Goal: Information Seeking & Learning: Learn about a topic

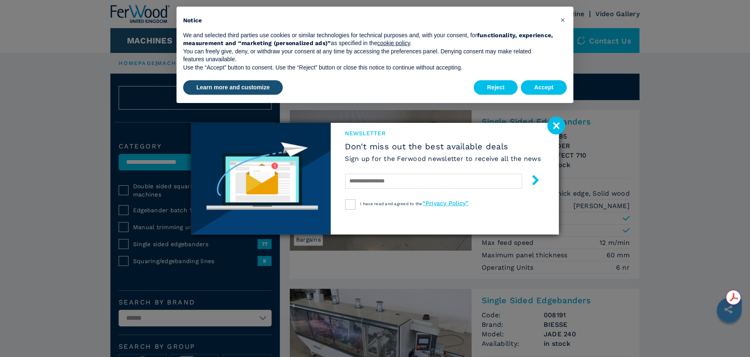
click at [550, 124] on image at bounding box center [556, 126] width 18 height 18
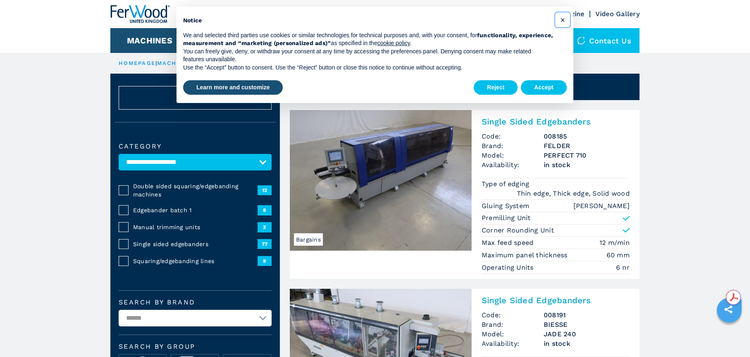
click at [563, 21] on span "×" at bounding box center [562, 20] width 5 height 10
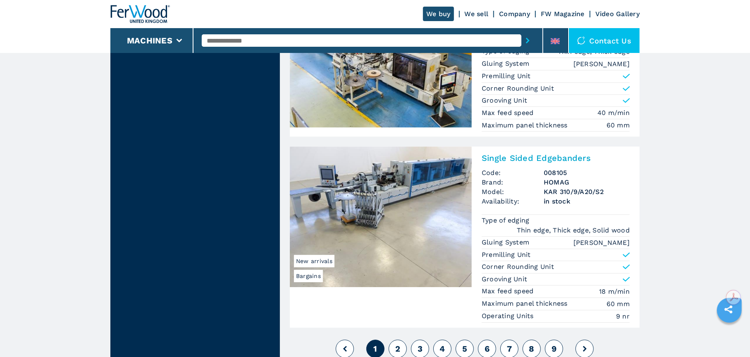
scroll to position [1984, 0]
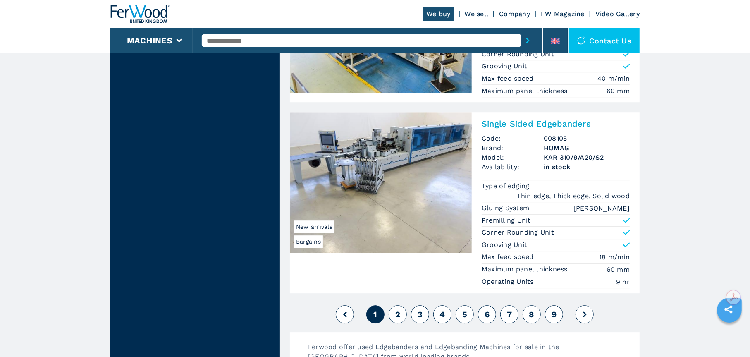
click at [396, 312] on span "2" at bounding box center [397, 314] width 5 height 10
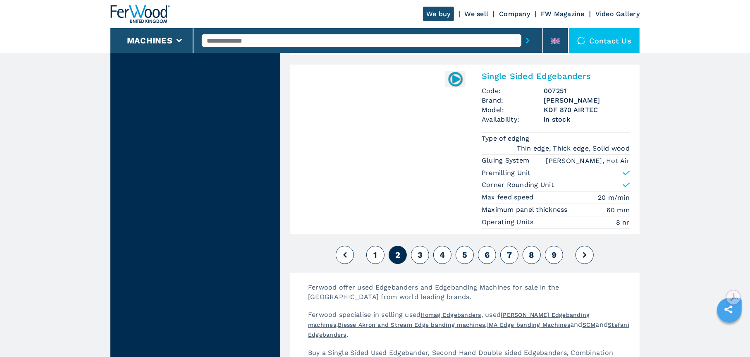
scroll to position [2067, 0]
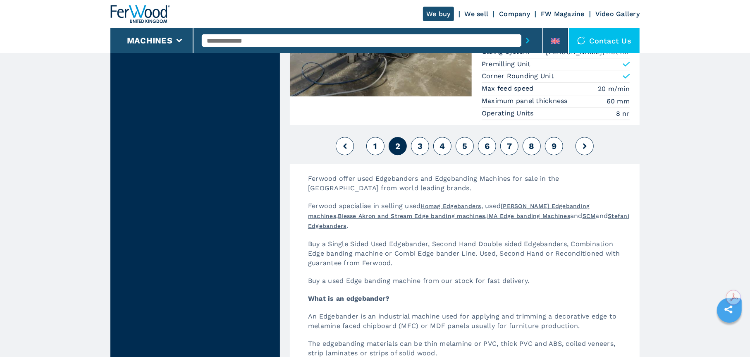
click at [422, 148] on span "3" at bounding box center [419, 146] width 5 height 10
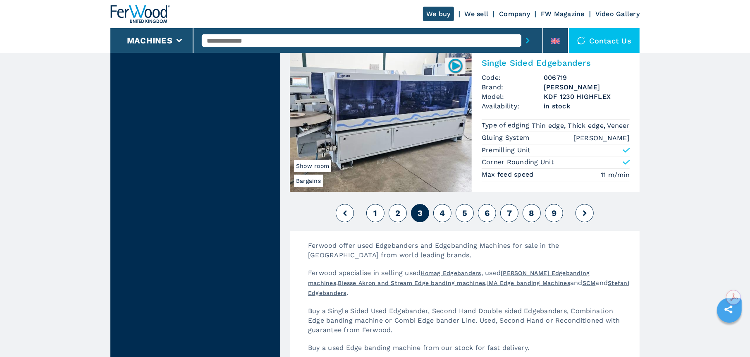
scroll to position [2108, 0]
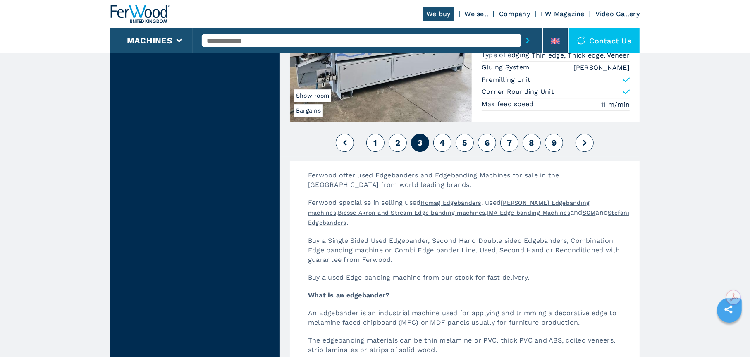
click at [437, 144] on button "4" at bounding box center [442, 143] width 18 height 18
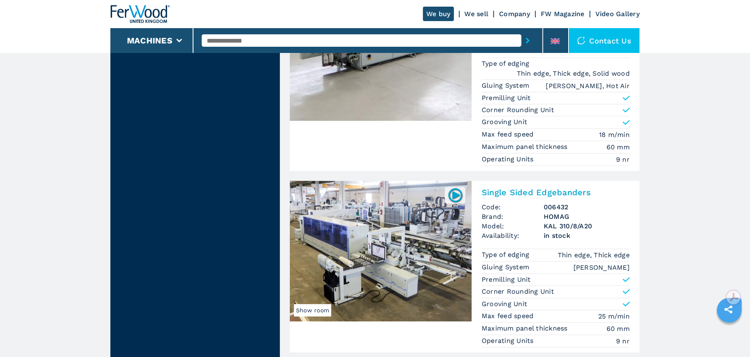
scroll to position [2095, 0]
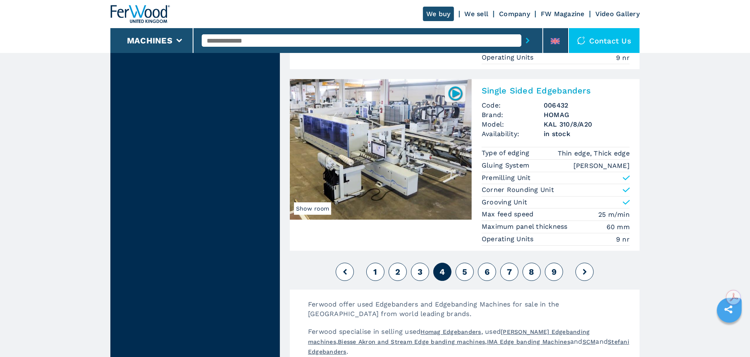
click at [465, 267] on span "5" at bounding box center [464, 272] width 5 height 10
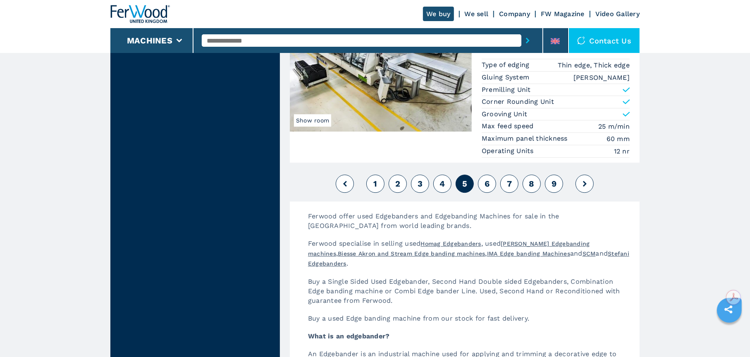
scroll to position [2025, 0]
click at [487, 179] on span "6" at bounding box center [486, 184] width 5 height 10
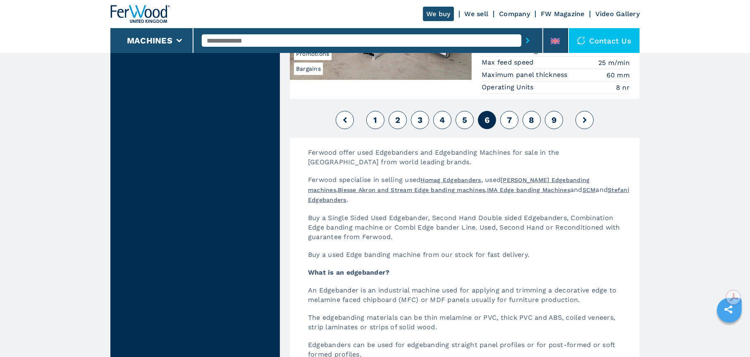
scroll to position [2232, 0]
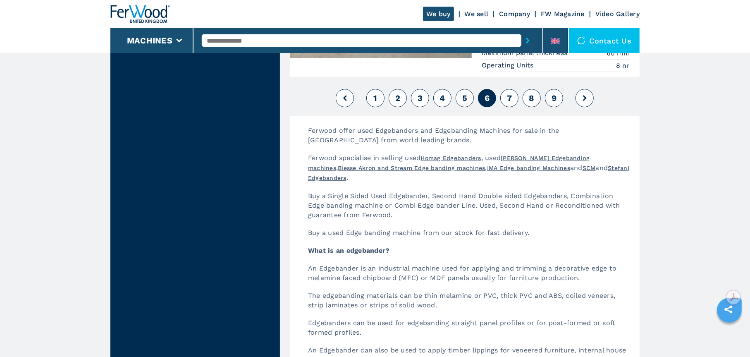
click at [508, 98] on span "7" at bounding box center [509, 98] width 5 height 10
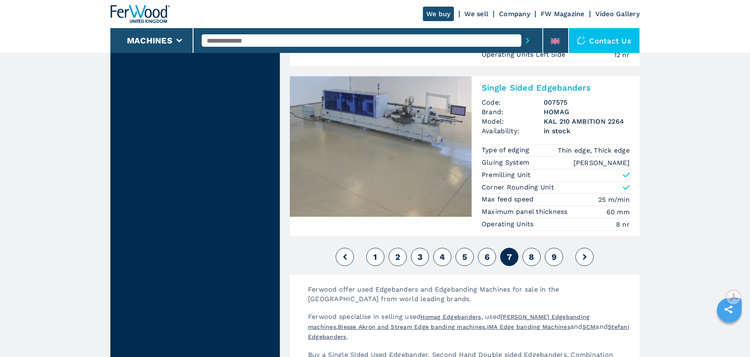
scroll to position [2149, 0]
click at [530, 262] on span "8" at bounding box center [531, 258] width 5 height 10
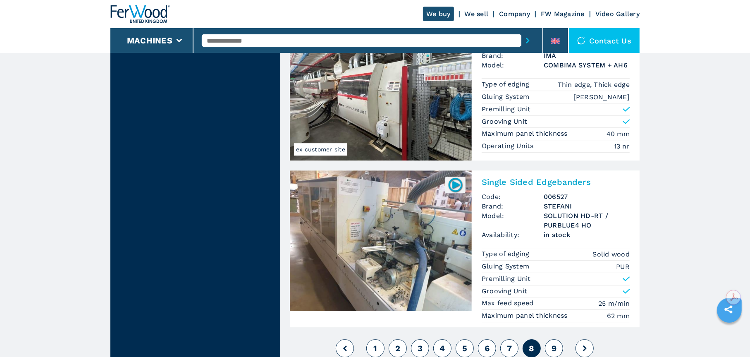
scroll to position [2053, 0]
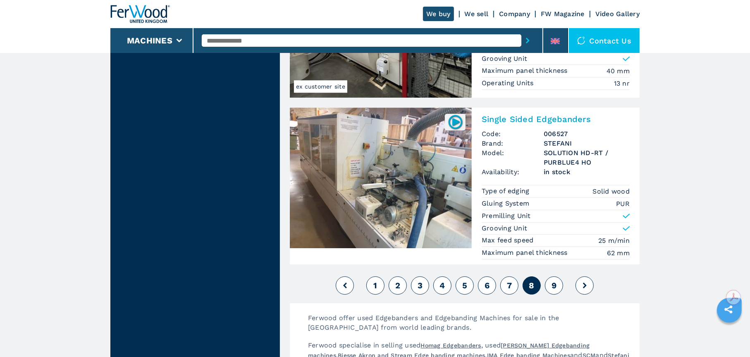
click at [551, 277] on button "9" at bounding box center [554, 285] width 18 height 18
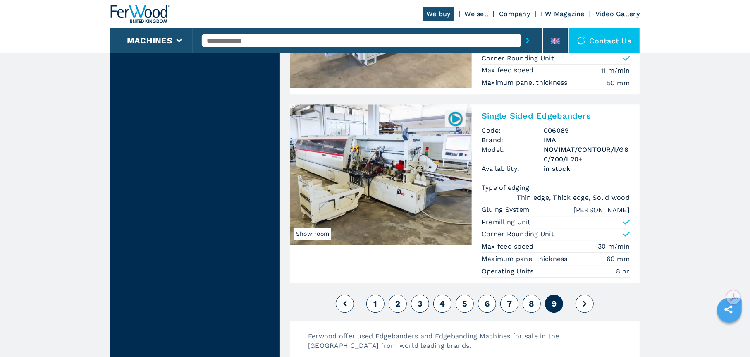
scroll to position [1943, 0]
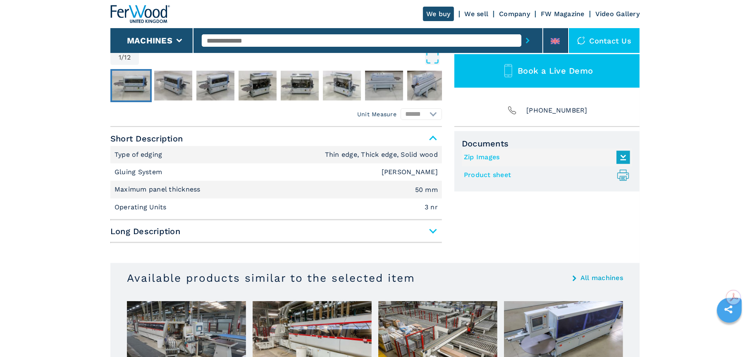
scroll to position [289, 0]
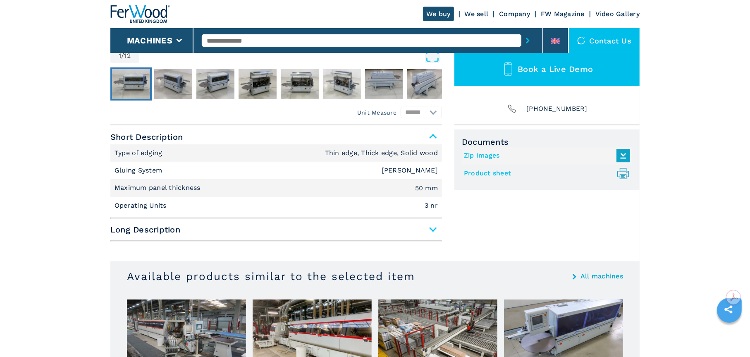
click at [423, 224] on span "Long Description" at bounding box center [275, 229] width 331 height 15
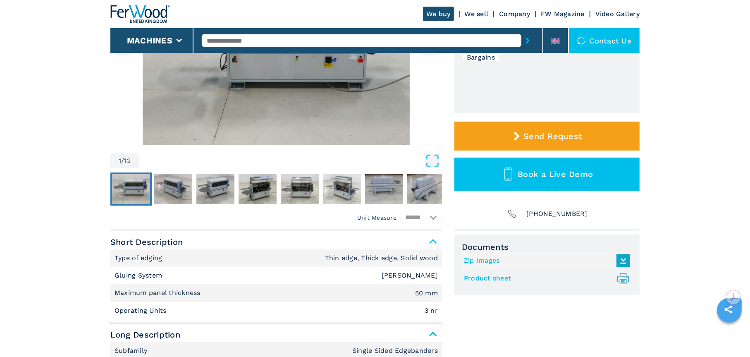
scroll to position [165, 0]
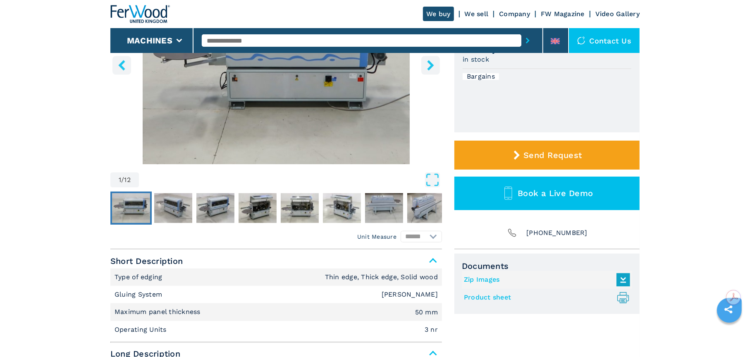
click at [429, 236] on select "****** ********" at bounding box center [421, 237] width 41 height 12
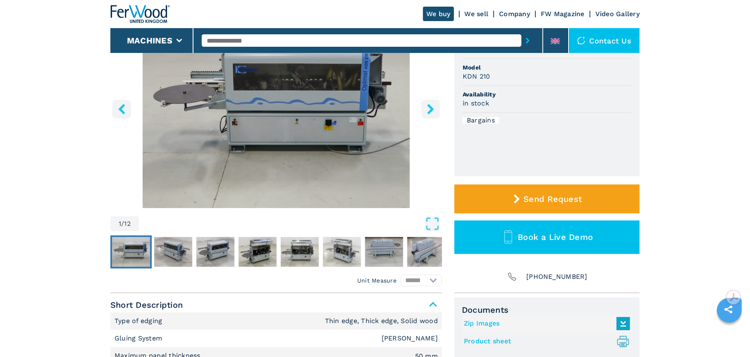
scroll to position [83, 0]
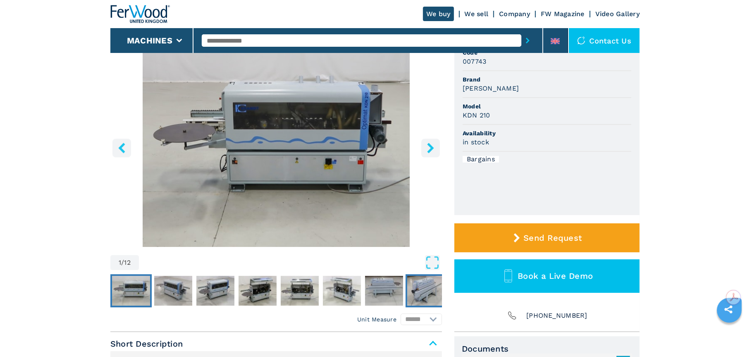
click at [422, 285] on img "Go to Slide 8" at bounding box center [426, 291] width 38 height 30
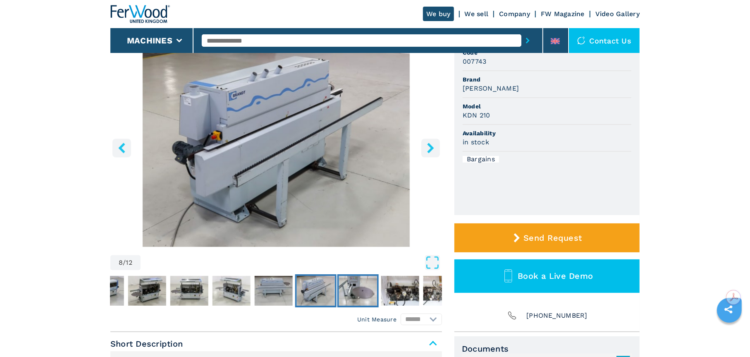
click at [348, 286] on img "Go to Slide 9" at bounding box center [358, 291] width 38 height 30
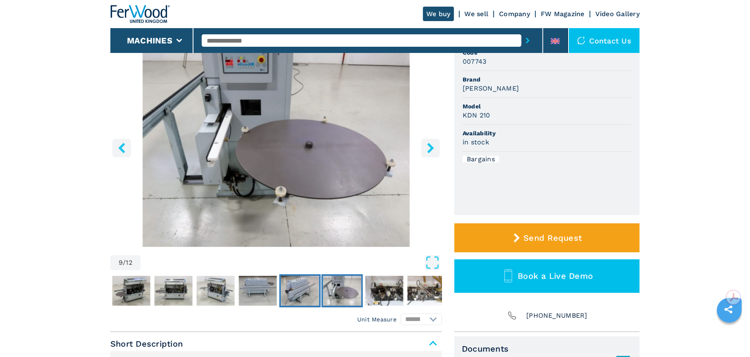
click at [320, 293] on button "Go to Slide 8" at bounding box center [299, 290] width 41 height 33
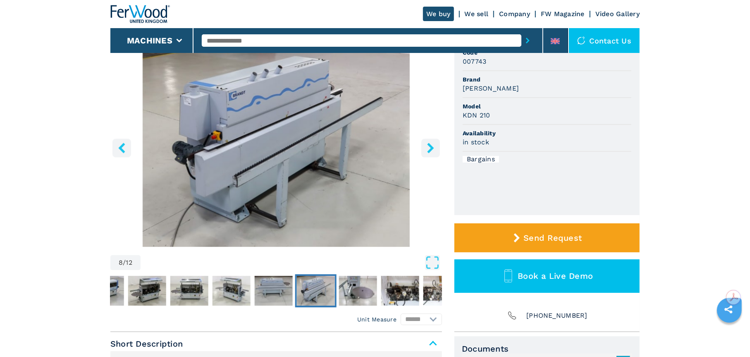
click at [307, 293] on img "Go to Slide 8" at bounding box center [316, 291] width 38 height 30
click at [284, 297] on img "Go to Slide 7" at bounding box center [274, 291] width 38 height 30
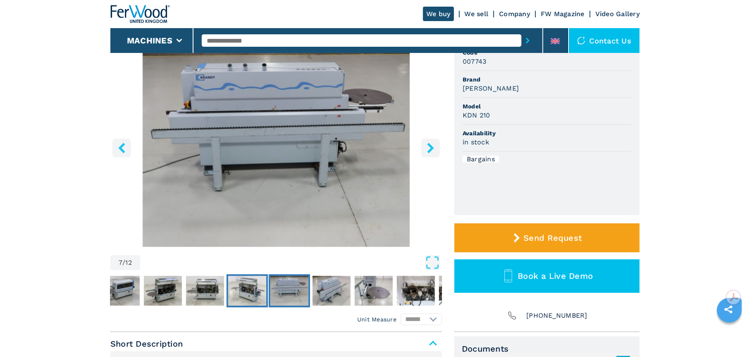
click at [254, 287] on img "Go to Slide 6" at bounding box center [247, 291] width 38 height 30
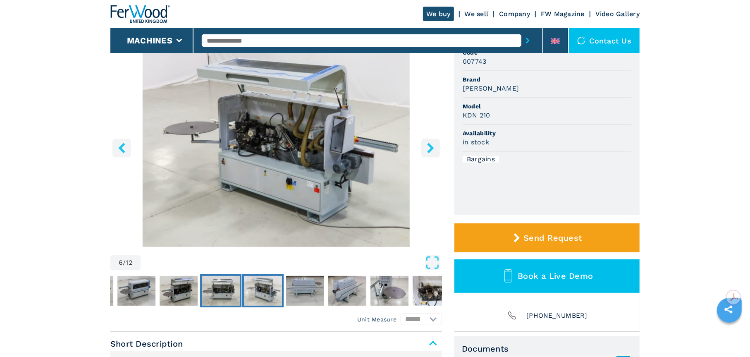
click at [219, 290] on img "Go to Slide 5" at bounding box center [221, 291] width 38 height 30
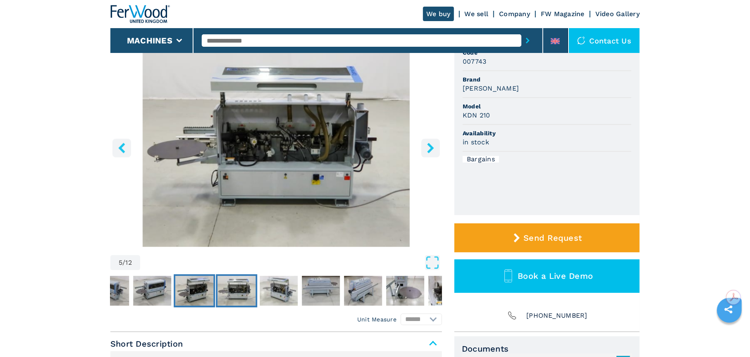
click at [198, 289] on img "Go to Slide 4" at bounding box center [194, 291] width 38 height 30
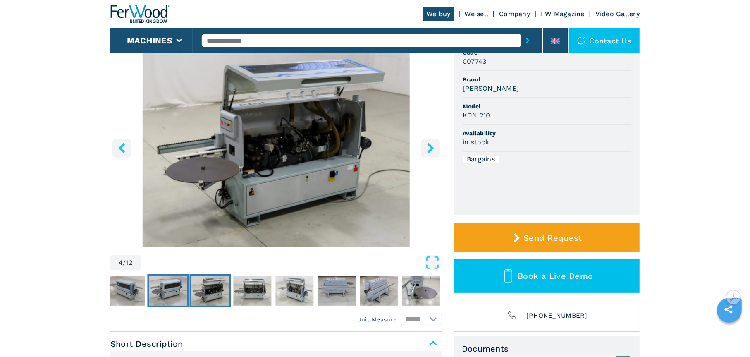
click at [176, 287] on img "Go to Slide 3" at bounding box center [168, 291] width 38 height 30
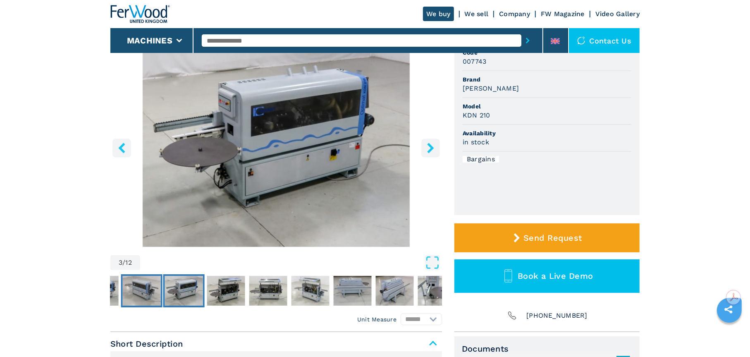
click at [146, 289] on img "Go to Slide 2" at bounding box center [142, 291] width 38 height 30
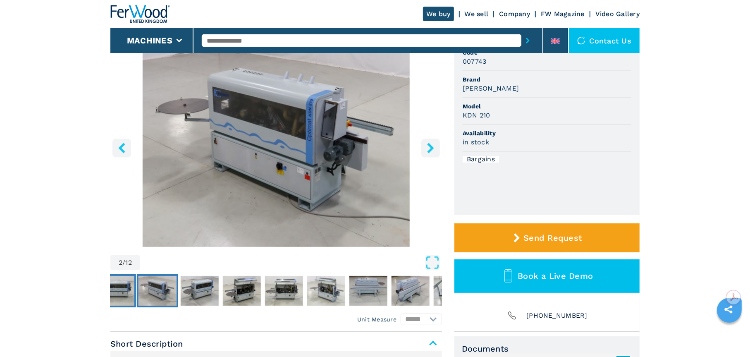
click at [125, 293] on img "Go to Slide 1" at bounding box center [115, 291] width 38 height 30
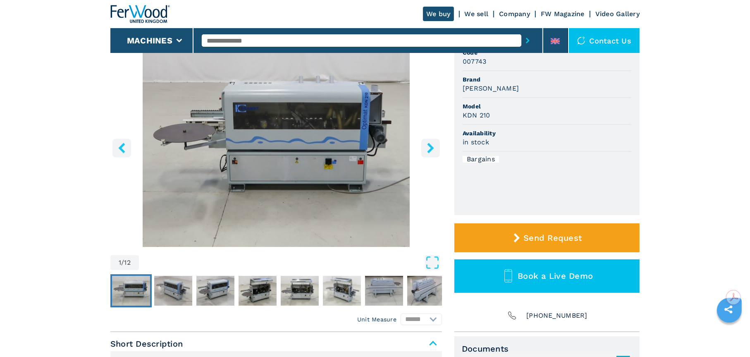
click at [125, 293] on img "Go to Slide 1" at bounding box center [131, 291] width 38 height 30
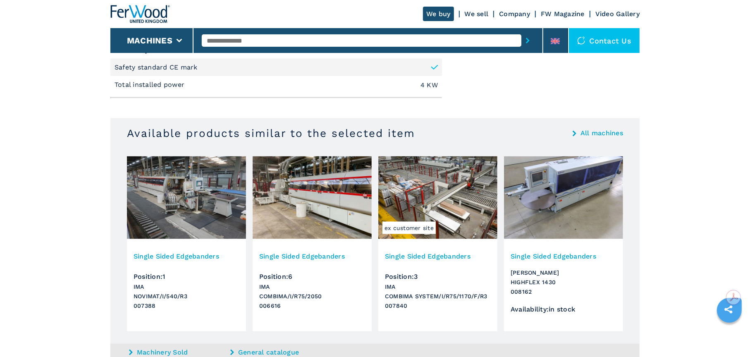
scroll to position [992, 0]
